Goal: Information Seeking & Learning: Find contact information

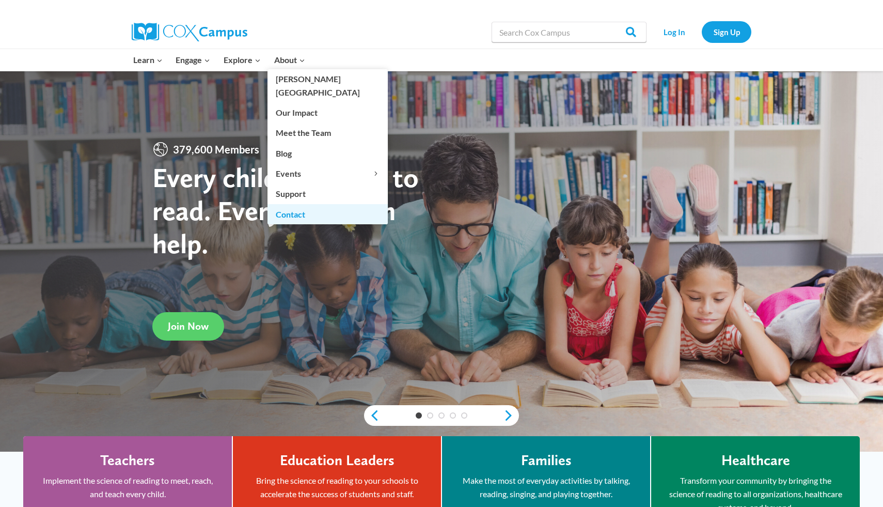
click at [292, 204] on link "Contact" at bounding box center [328, 214] width 120 height 20
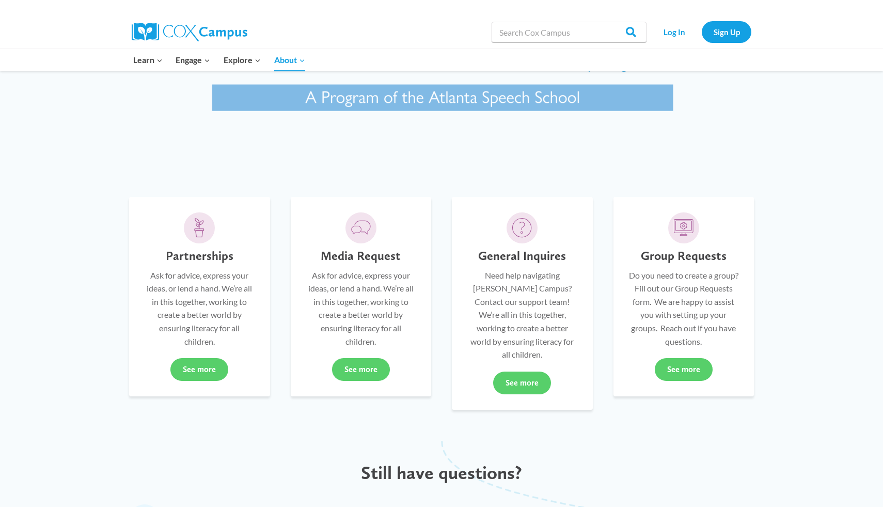
scroll to position [155, 0]
click at [518, 370] on link "See more" at bounding box center [522, 381] width 58 height 23
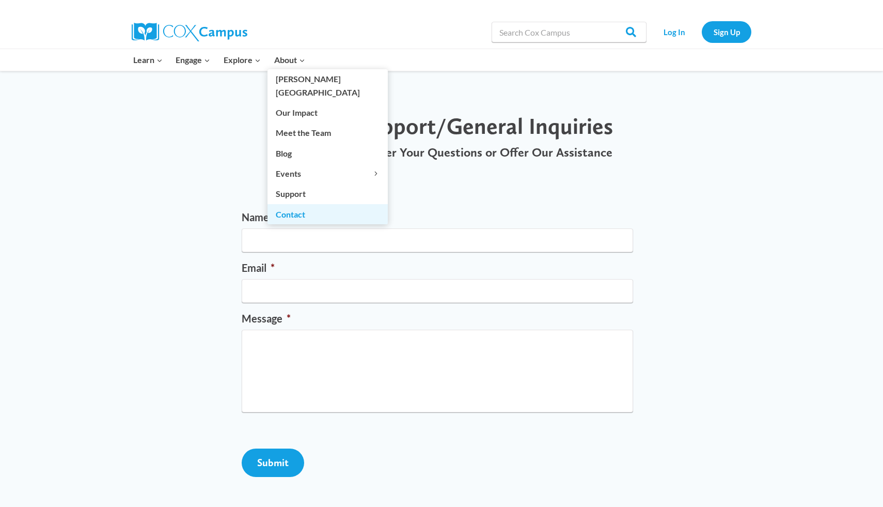
click at [293, 204] on link "Contact" at bounding box center [328, 214] width 120 height 20
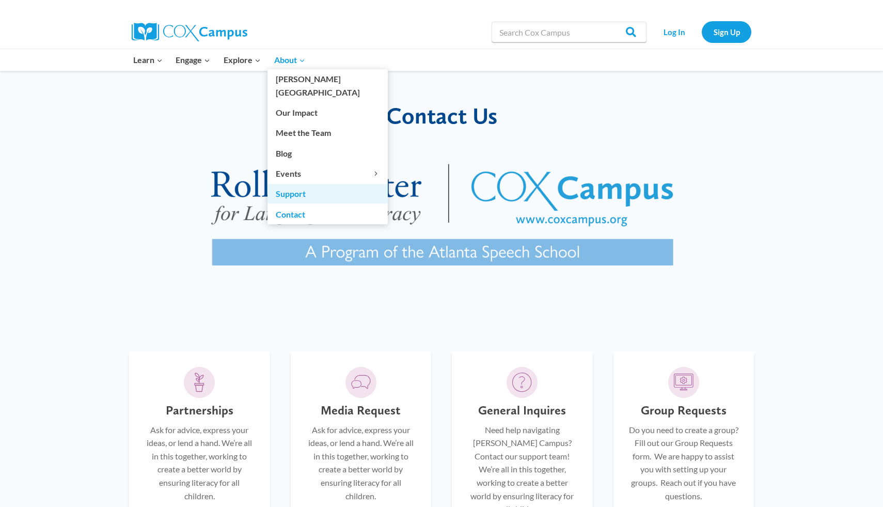
click at [295, 184] on link "Support" at bounding box center [328, 194] width 120 height 20
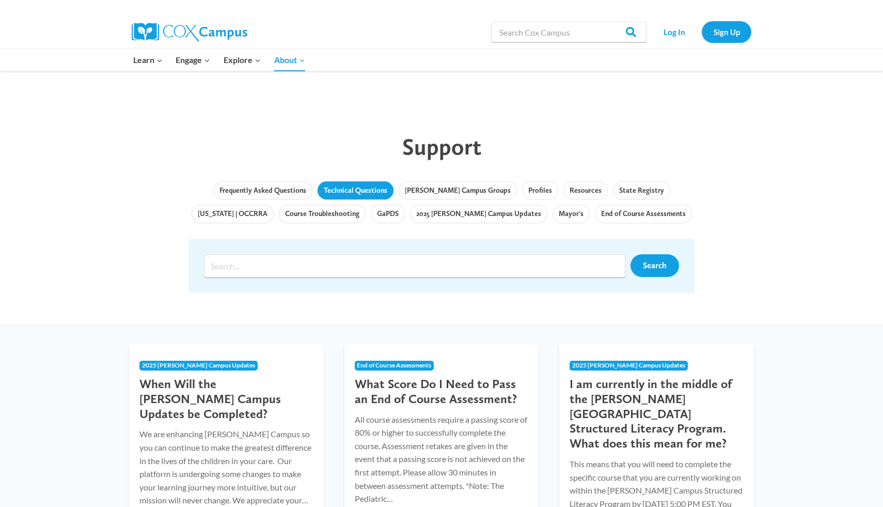
click at [330, 191] on link "Technical Questions" at bounding box center [356, 190] width 76 height 19
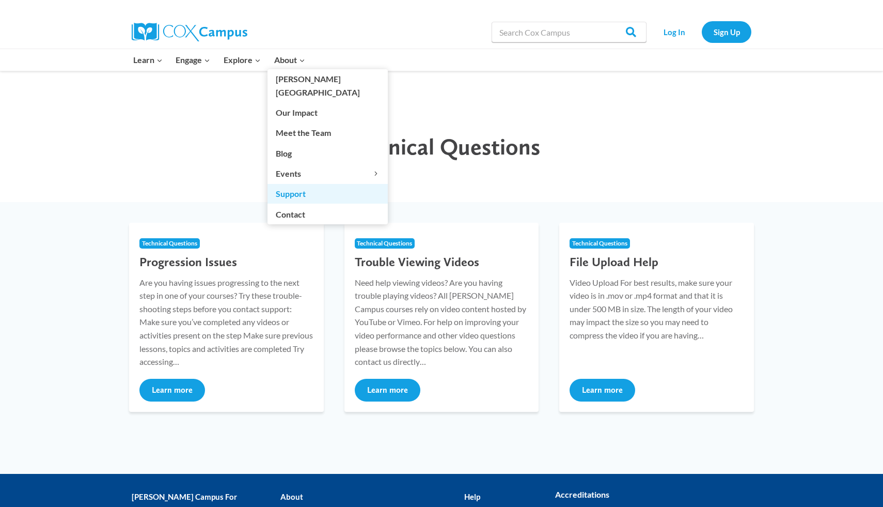
click at [290, 184] on link "Support" at bounding box center [328, 194] width 120 height 20
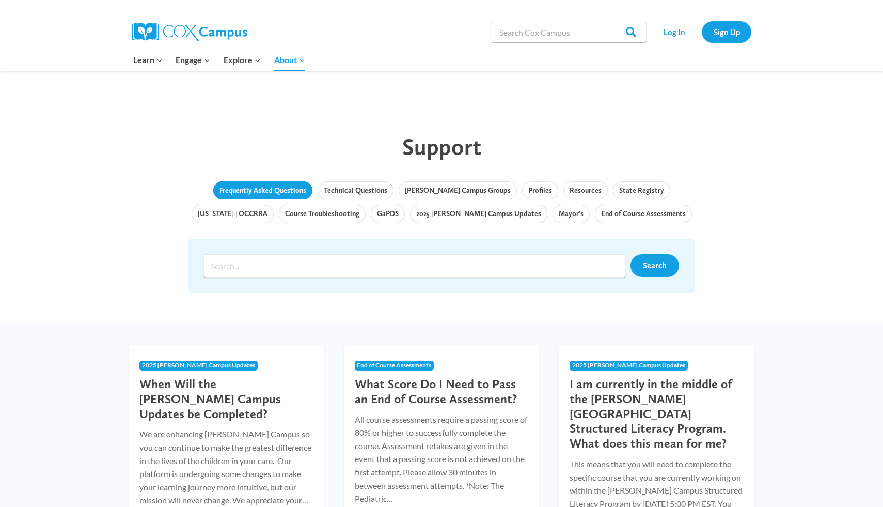
click at [273, 193] on link "Frequently Asked Questions" at bounding box center [262, 190] width 99 height 19
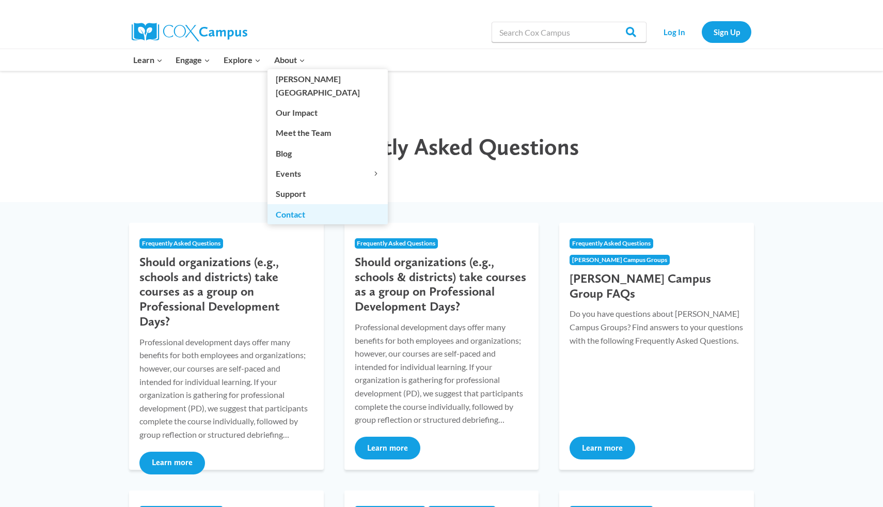
click at [290, 204] on link "Contact" at bounding box center [328, 214] width 120 height 20
